Goal: Navigation & Orientation: Find specific page/section

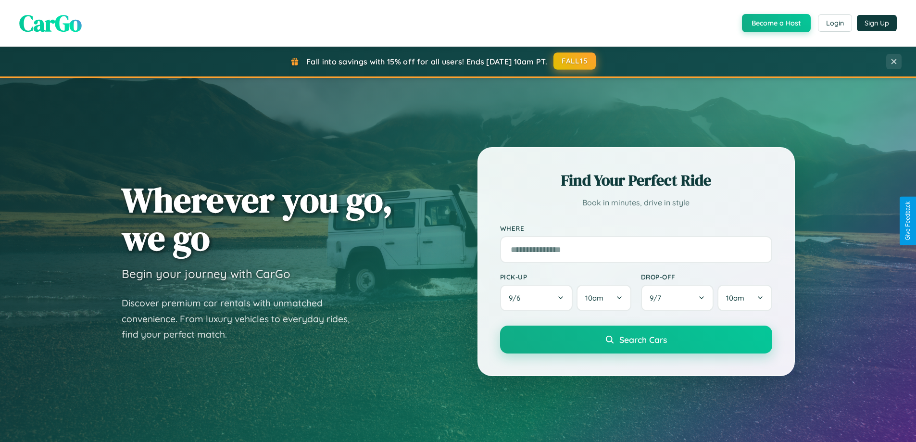
click at [575, 61] on button "FALL15" at bounding box center [574, 60] width 42 height 17
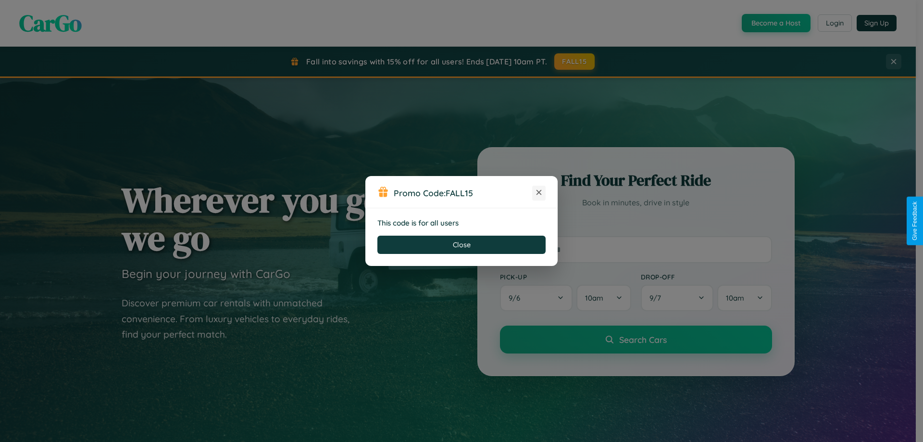
click at [539, 193] on icon at bounding box center [539, 192] width 10 height 10
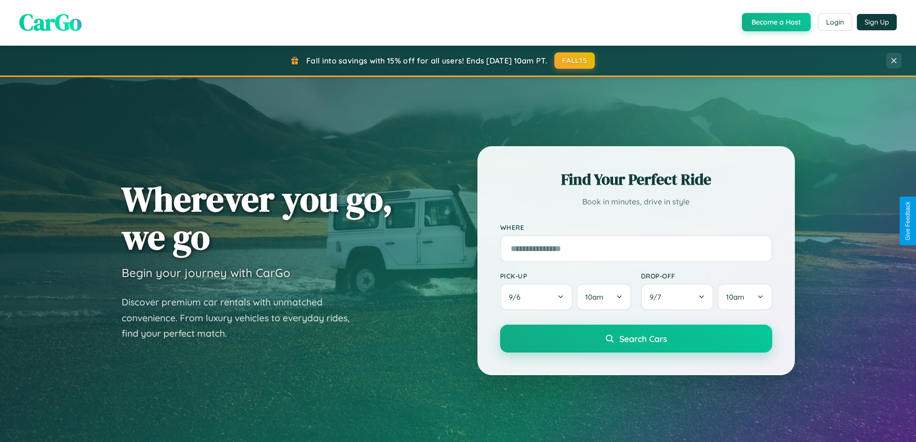
scroll to position [414, 0]
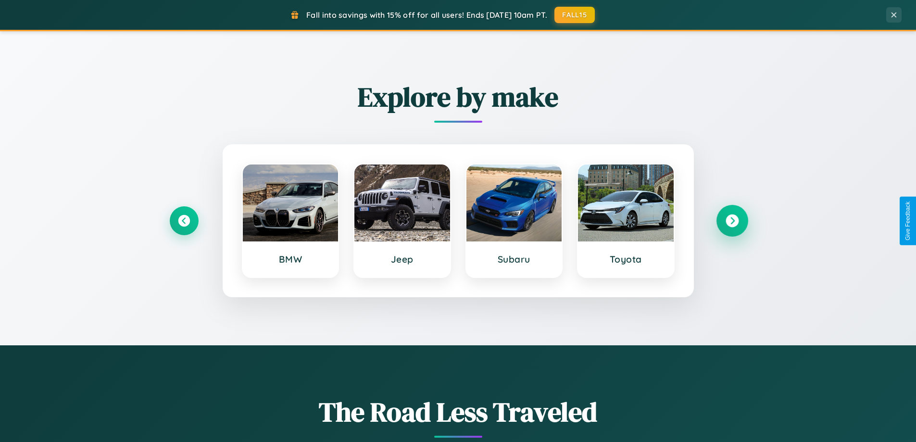
click at [732, 221] on icon at bounding box center [731, 220] width 13 height 13
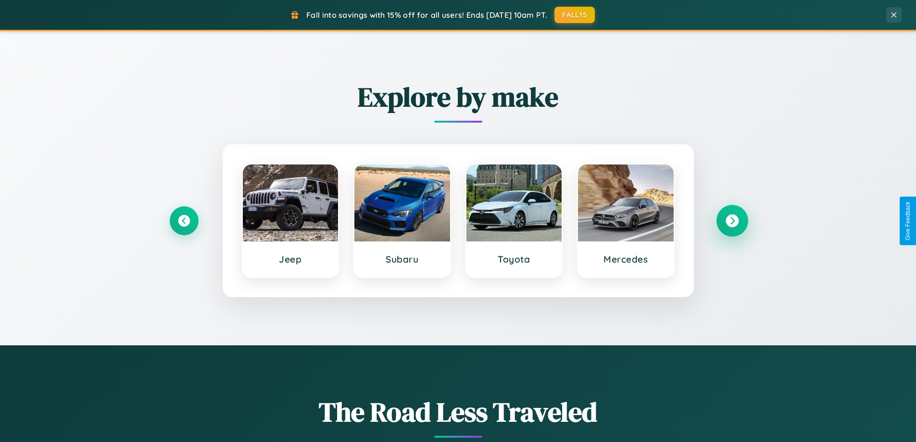
click at [732, 221] on icon at bounding box center [731, 220] width 13 height 13
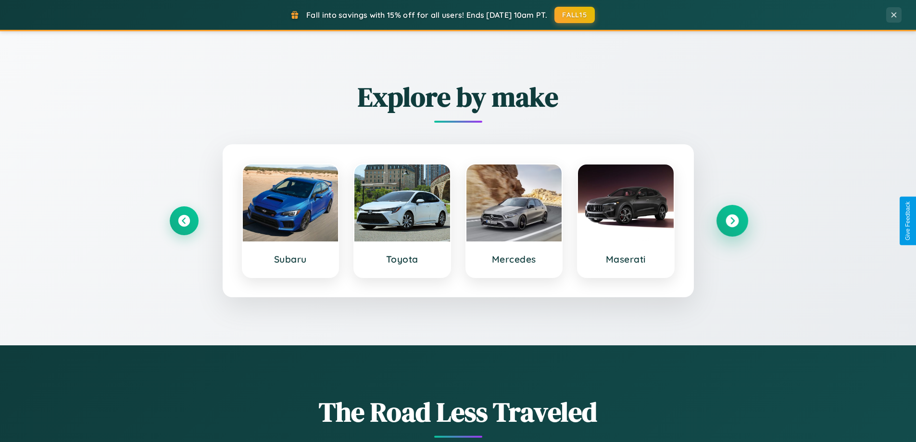
scroll to position [661, 0]
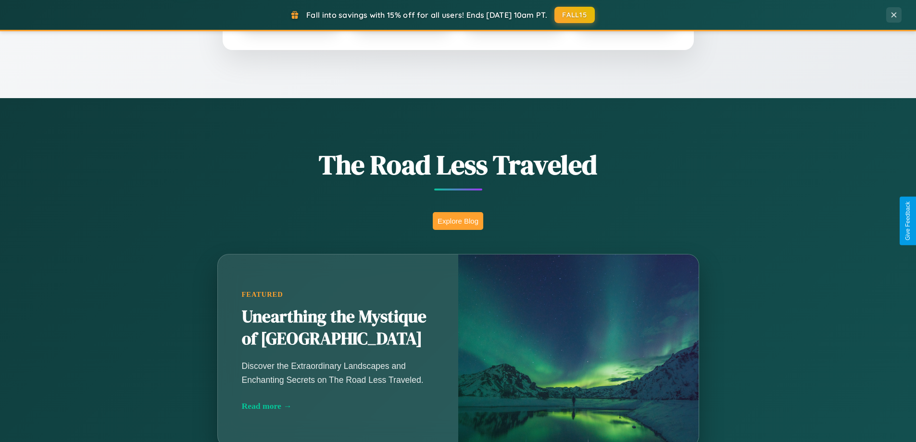
click at [458, 221] on button "Explore Blog" at bounding box center [458, 221] width 50 height 18
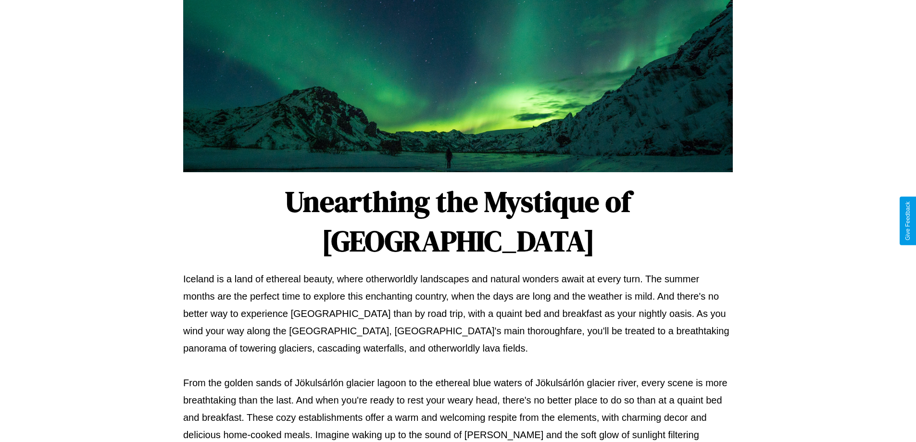
scroll to position [311, 0]
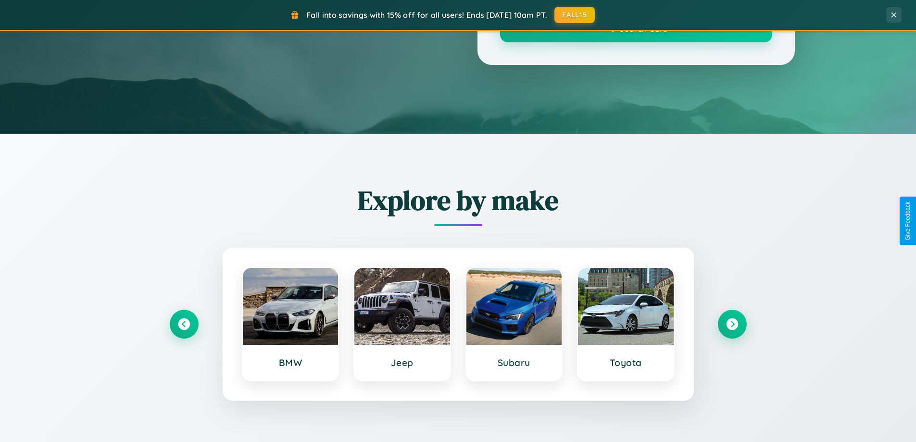
scroll to position [661, 0]
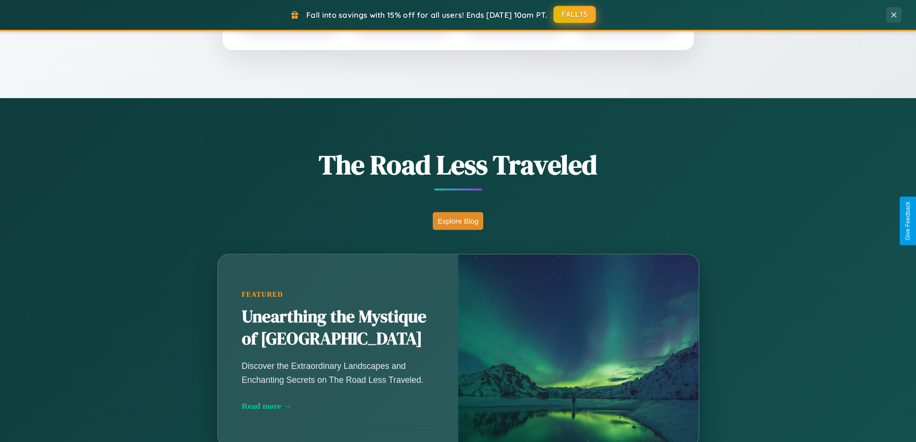
click at [575, 14] on button "FALL15" at bounding box center [574, 14] width 42 height 17
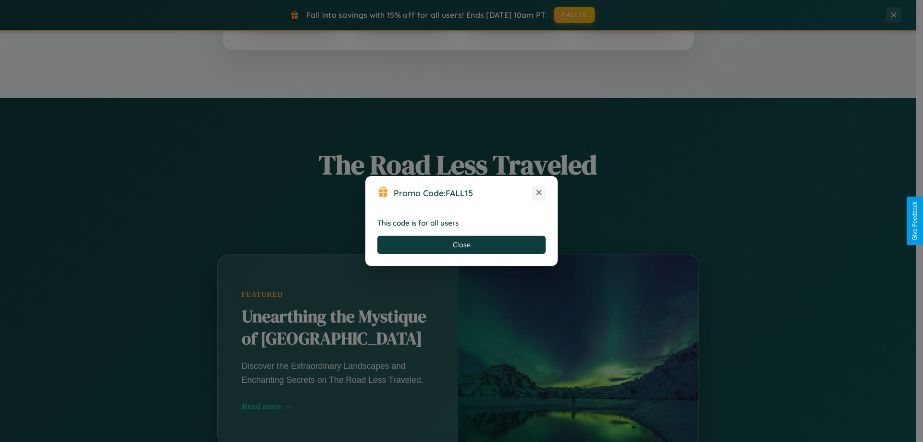
click at [539, 193] on icon at bounding box center [539, 192] width 10 height 10
